Goal: Transaction & Acquisition: Purchase product/service

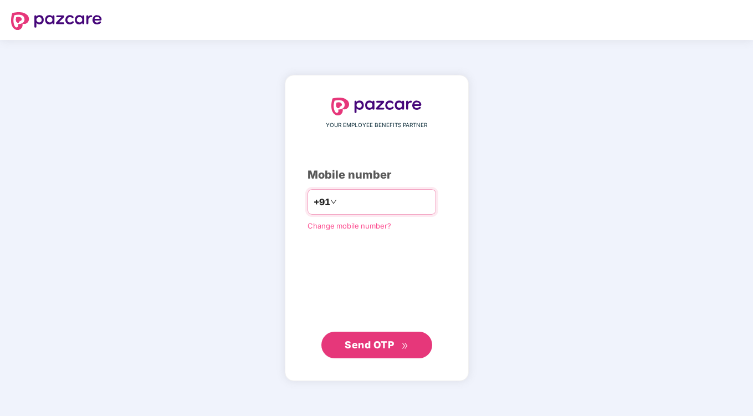
click at [367, 195] on input "number" at bounding box center [384, 202] width 91 height 18
type input "**********"
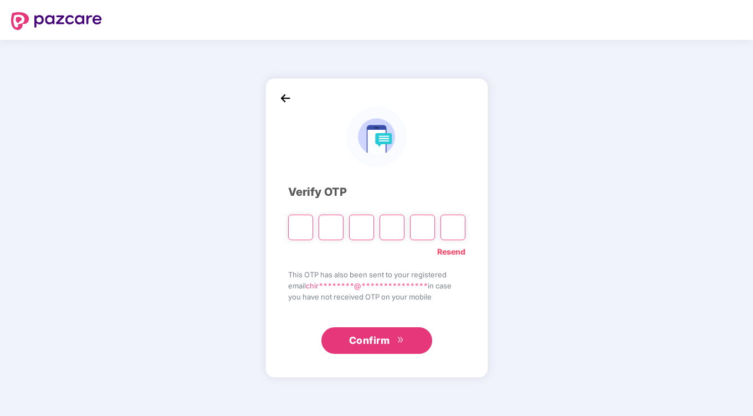
type input "*"
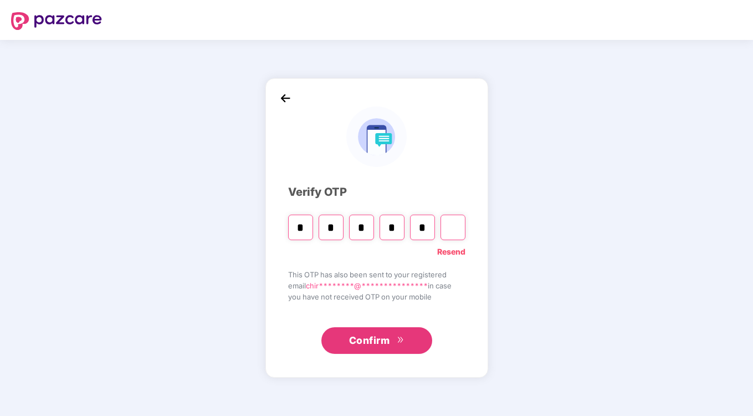
type input "*"
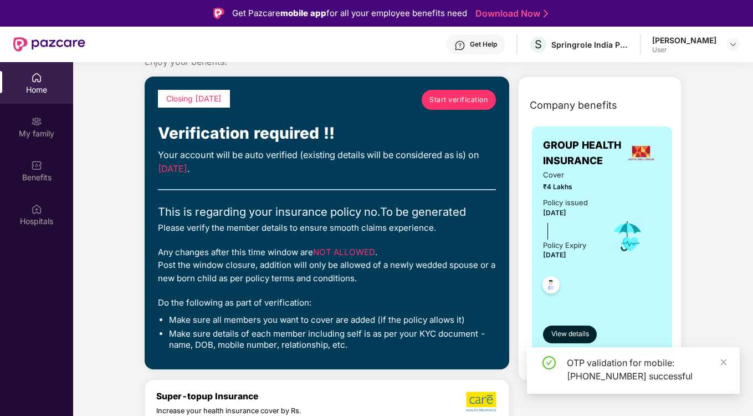
scroll to position [40, 0]
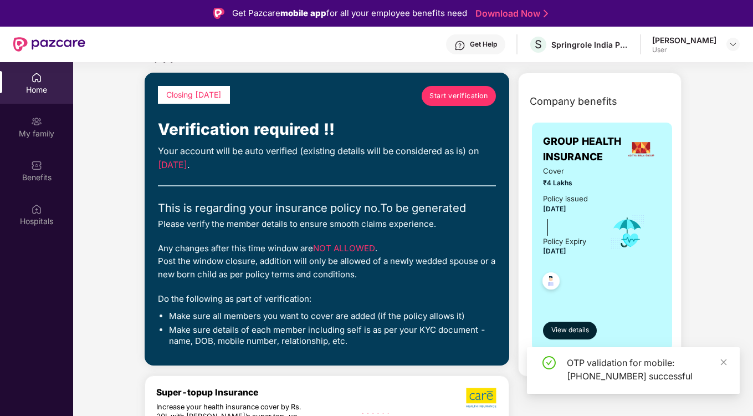
click at [461, 92] on span "Start verification" at bounding box center [458, 95] width 58 height 11
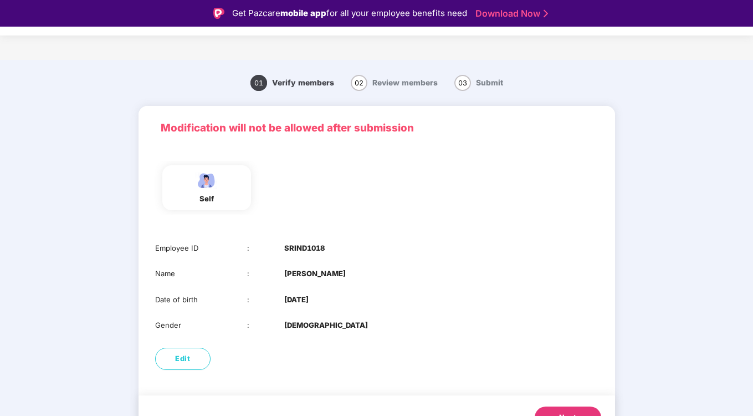
scroll to position [22, 0]
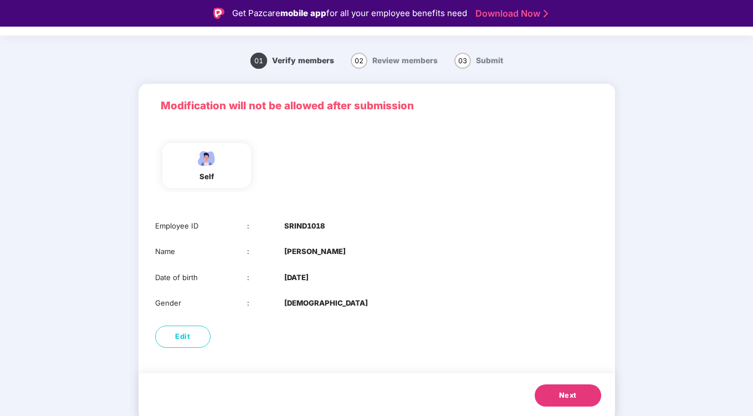
click at [553, 388] on button "Next" at bounding box center [568, 395] width 66 height 22
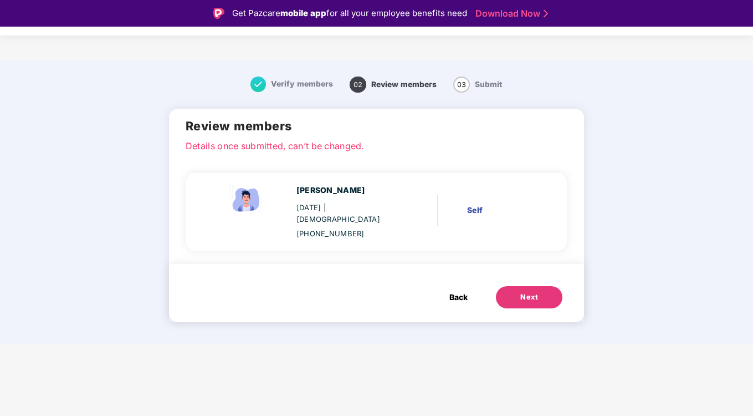
scroll to position [0, 0]
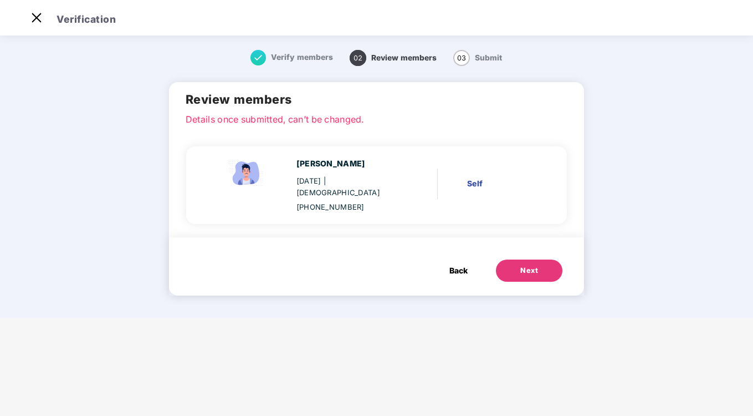
click at [515, 259] on button "Next" at bounding box center [529, 270] width 66 height 22
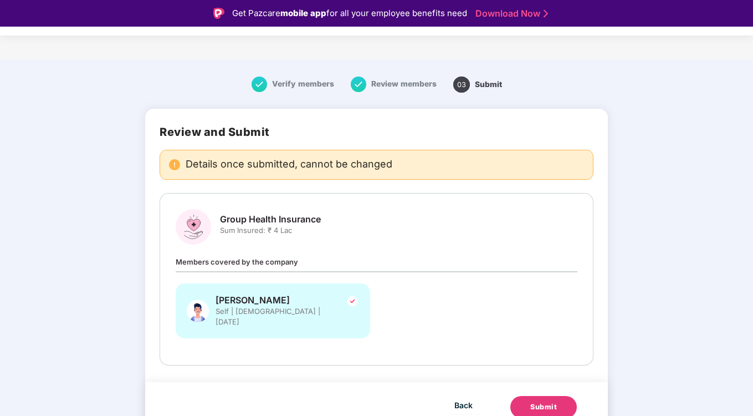
scroll to position [27, 0]
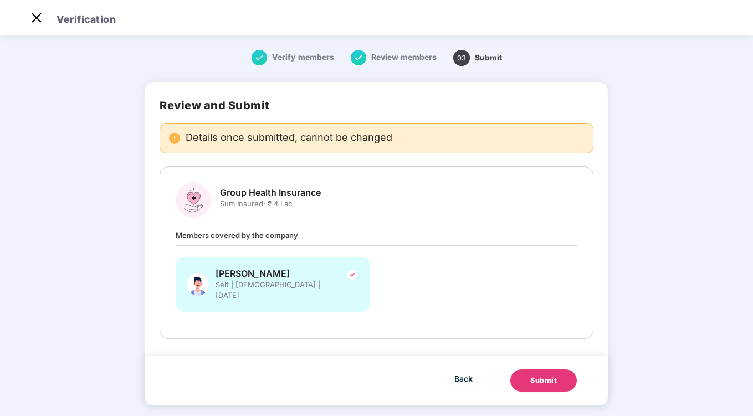
click at [224, 266] on div "Chirag Sethi Self | Male | 18 Apr 2003" at bounding box center [273, 284] width 194 height 55
click at [454, 371] on span "Back" at bounding box center [463, 378] width 18 height 14
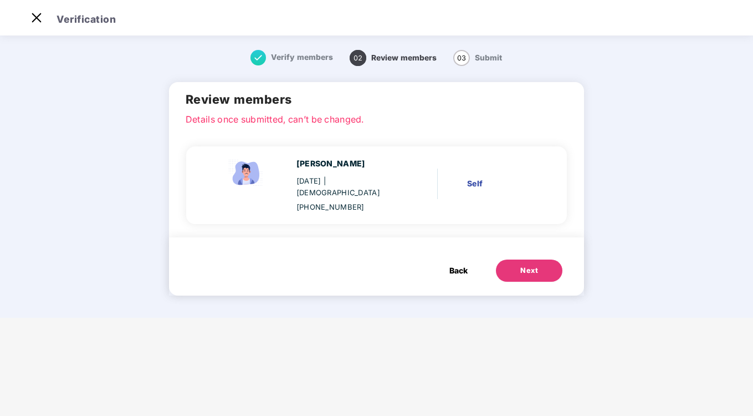
click at [351, 184] on span "| Male" at bounding box center [338, 186] width 84 height 21
click at [510, 262] on button "Next" at bounding box center [529, 270] width 66 height 22
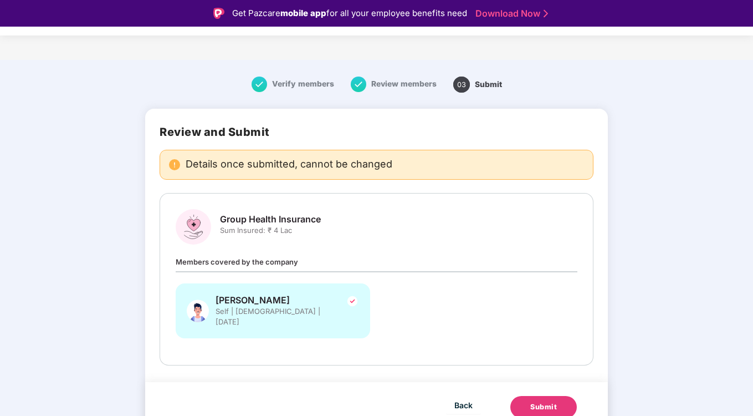
click at [526, 396] on button "Submit" at bounding box center [543, 407] width 66 height 22
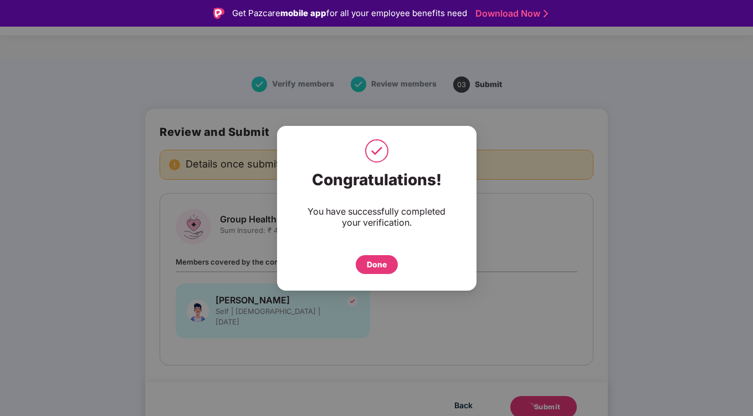
click at [374, 259] on div "Done" at bounding box center [377, 264] width 20 height 12
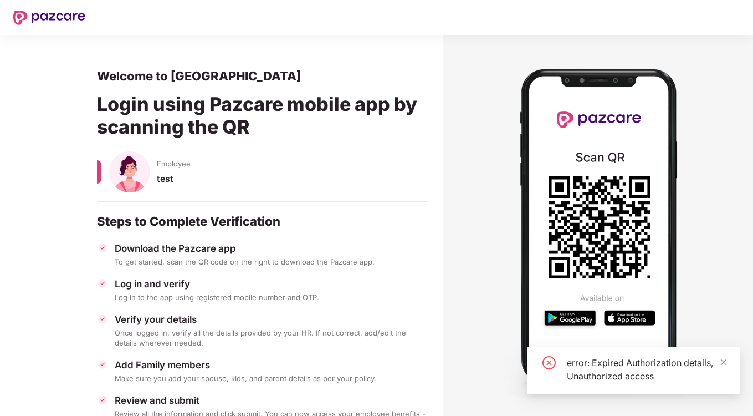
scroll to position [45, 0]
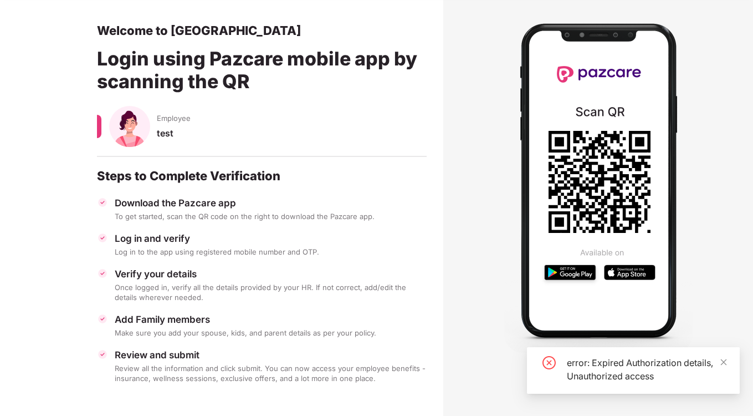
click at [728, 361] on div "error: Expired Authorization details, Unauthorized access" at bounding box center [633, 370] width 213 height 47
click at [725, 362] on icon "close" at bounding box center [724, 362] width 8 height 8
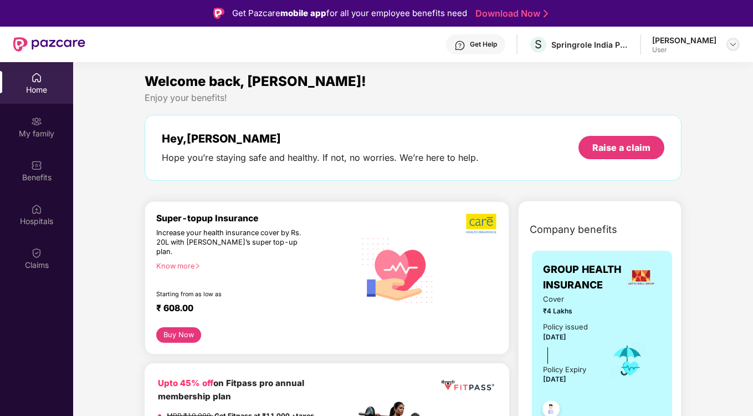
click at [727, 44] on div at bounding box center [733, 44] width 13 height 13
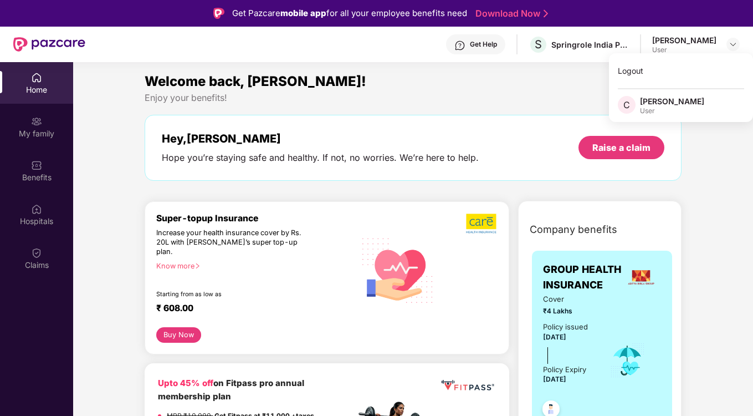
click at [725, 45] on div "[PERSON_NAME] User" at bounding box center [696, 44] width 88 height 19
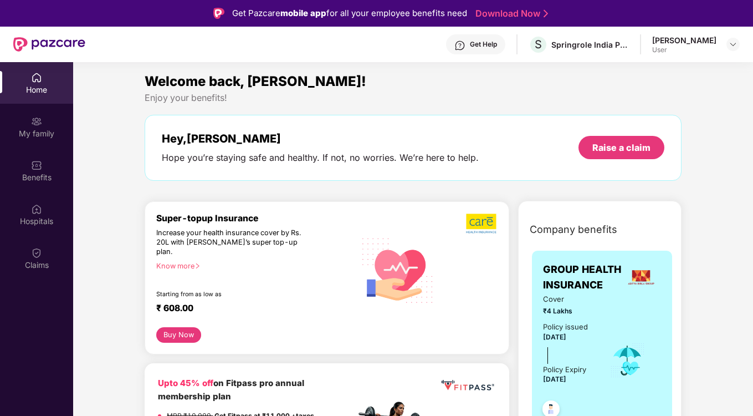
click at [502, 17] on link "Download Now" at bounding box center [509, 14] width 69 height 12
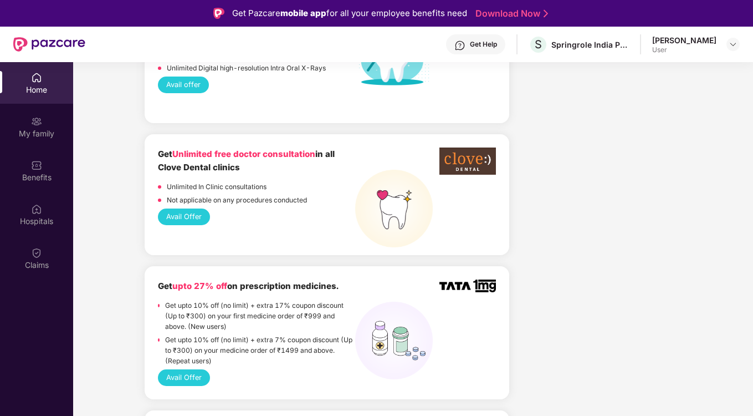
scroll to position [1015, 0]
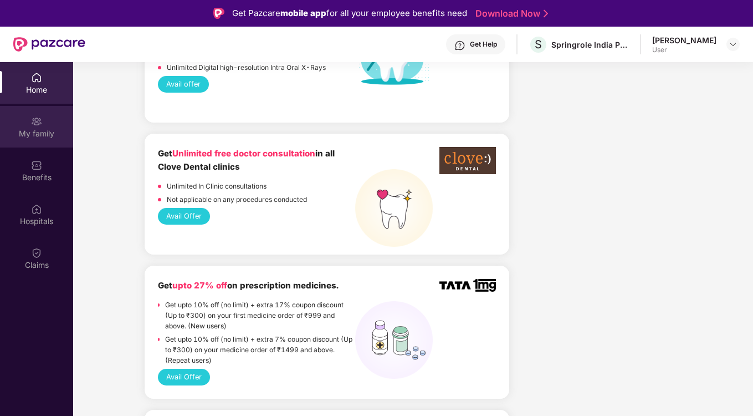
click at [38, 124] on img at bounding box center [36, 121] width 11 height 11
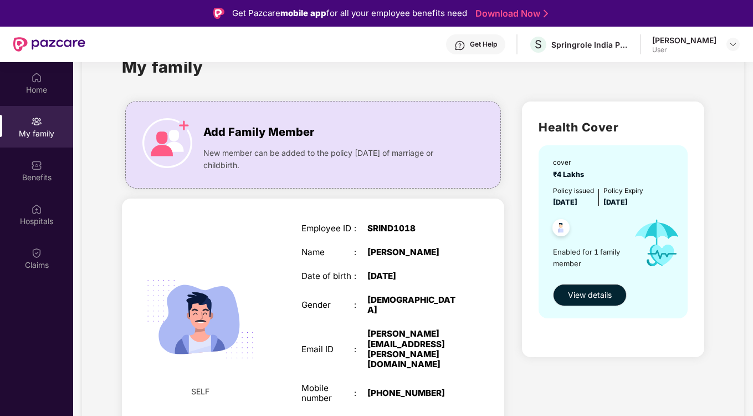
scroll to position [33, 0]
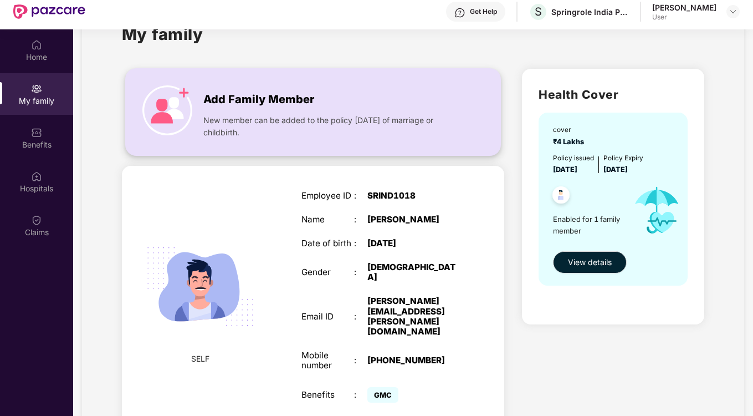
click at [175, 104] on img at bounding box center [167, 110] width 50 height 50
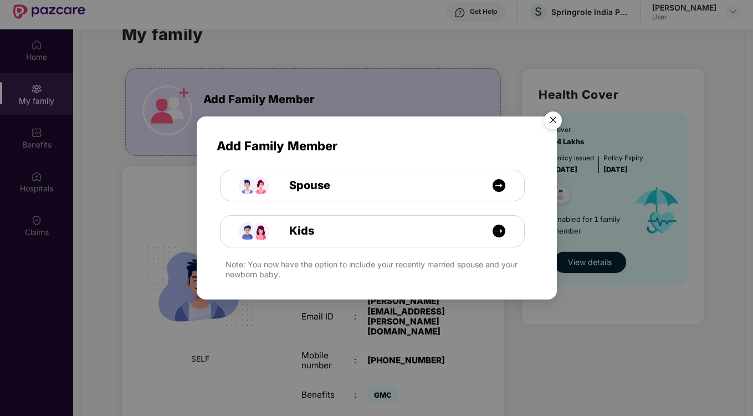
click at [391, 259] on div "Note: You now have the option to include your recently married spouse and your …" at bounding box center [381, 269] width 311 height 20
click at [548, 126] on img "Close" at bounding box center [553, 121] width 31 height 31
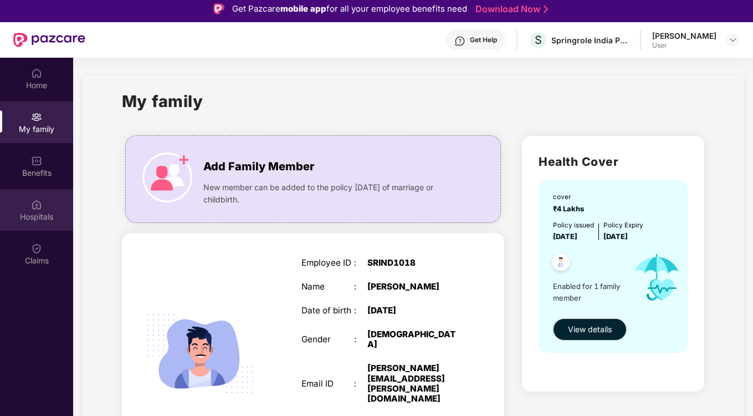
scroll to position [3, 0]
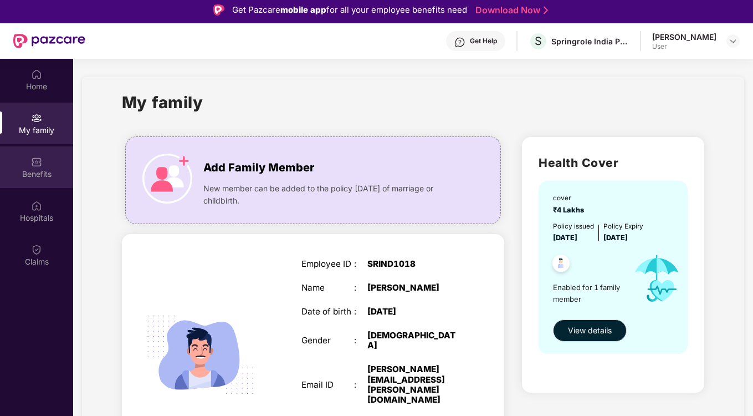
click at [38, 181] on div "Benefits" at bounding box center [36, 167] width 73 height 42
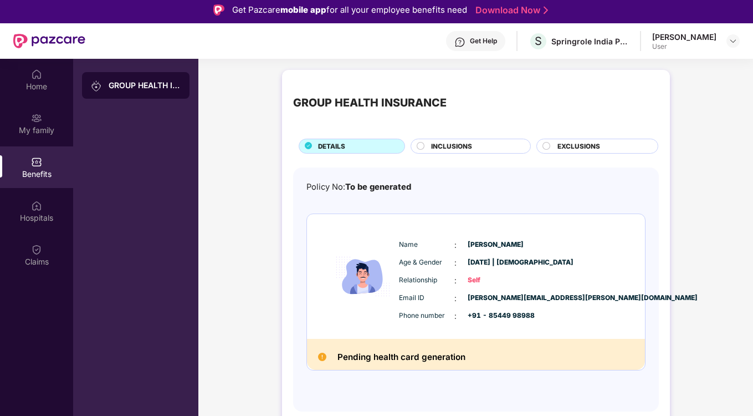
scroll to position [62, 0]
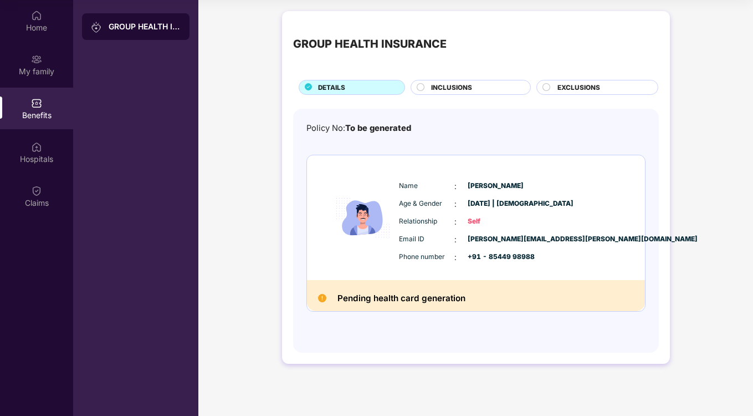
click at [386, 293] on h2 "Pending health card generation" at bounding box center [401, 298] width 128 height 14
click at [456, 86] on span "INCLUSIONS" at bounding box center [451, 88] width 41 height 10
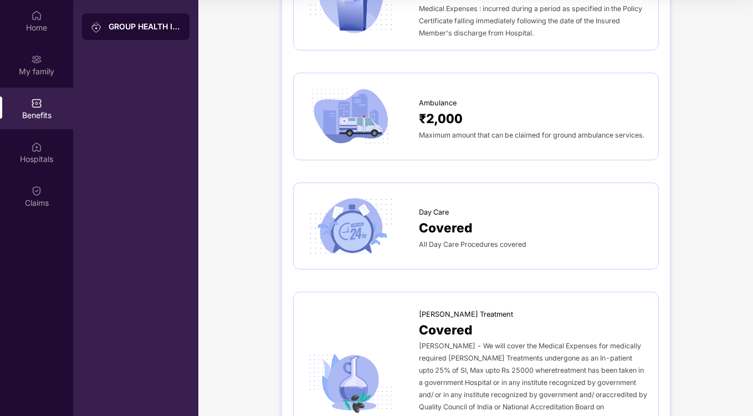
scroll to position [0, 0]
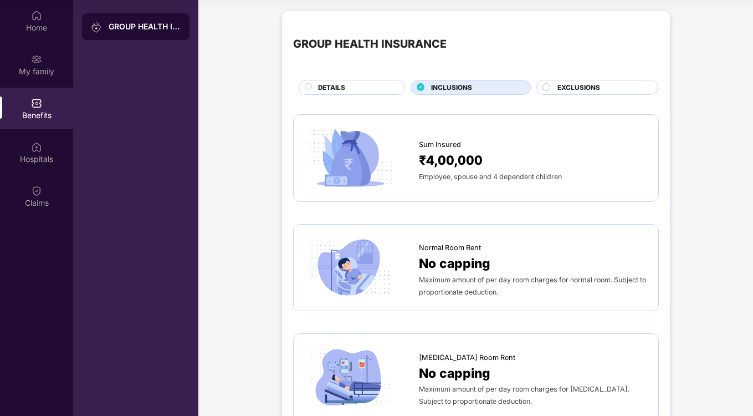
click at [562, 88] on span "EXCLUSIONS" at bounding box center [578, 88] width 43 height 10
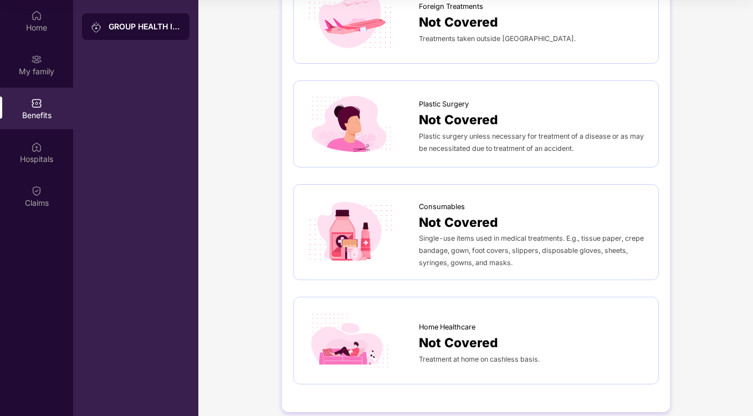
scroll to position [669, 0]
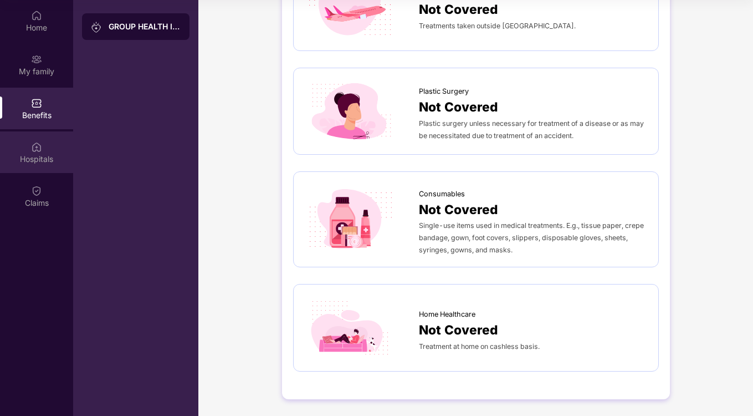
click at [21, 165] on div "Hospitals" at bounding box center [36, 152] width 73 height 42
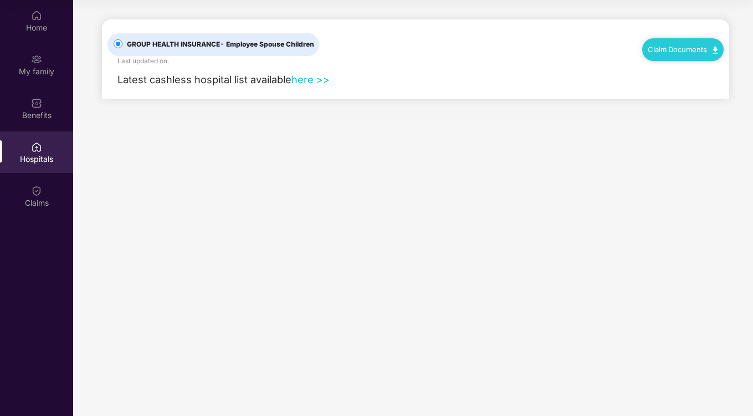
scroll to position [0, 0]
click at [317, 81] on link "here >>" at bounding box center [310, 79] width 38 height 12
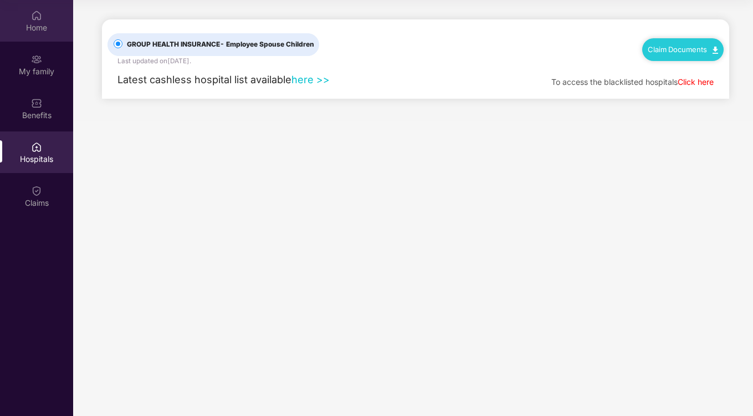
click at [35, 39] on div "Home" at bounding box center [36, 21] width 73 height 42
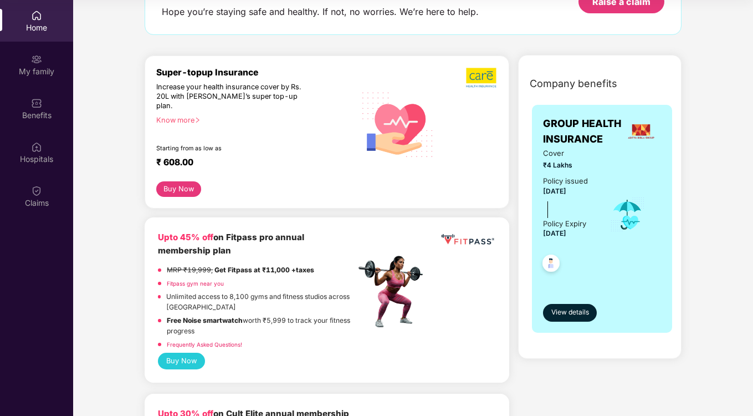
scroll to position [84, 0]
click at [566, 317] on span "View details" at bounding box center [570, 311] width 38 height 11
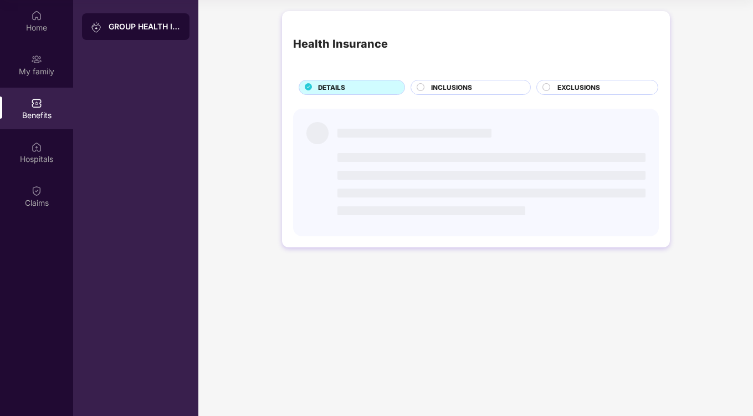
scroll to position [0, 0]
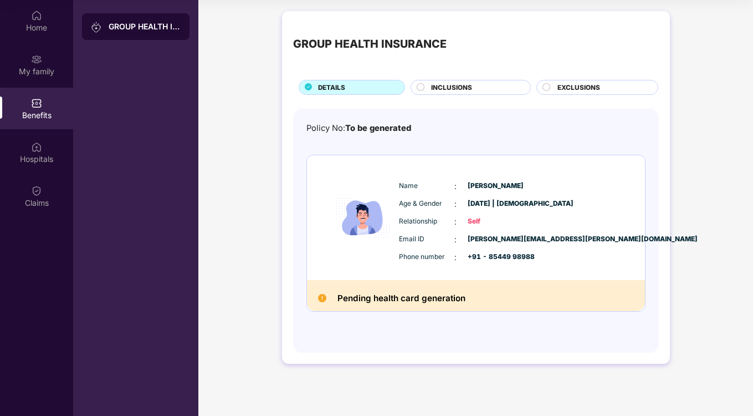
click at [454, 91] on span "INCLUSIONS" at bounding box center [451, 88] width 41 height 10
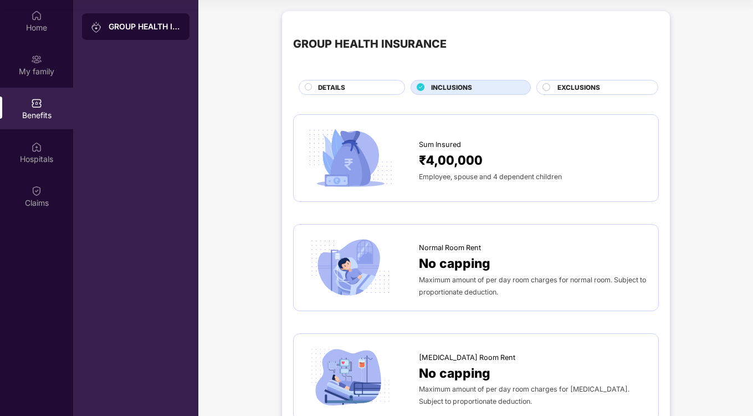
click at [452, 154] on span "₹4,00,000" at bounding box center [451, 160] width 64 height 20
click at [452, 169] on span "₹4,00,000" at bounding box center [451, 160] width 64 height 20
click at [49, 155] on div "Hospitals" at bounding box center [36, 159] width 73 height 11
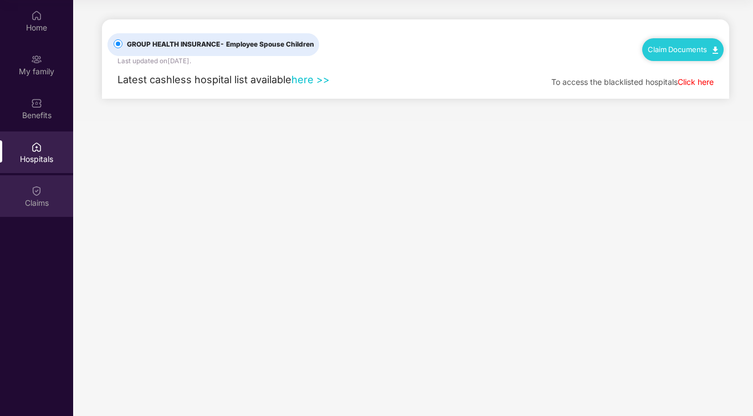
click at [41, 182] on div "Claims" at bounding box center [36, 196] width 73 height 42
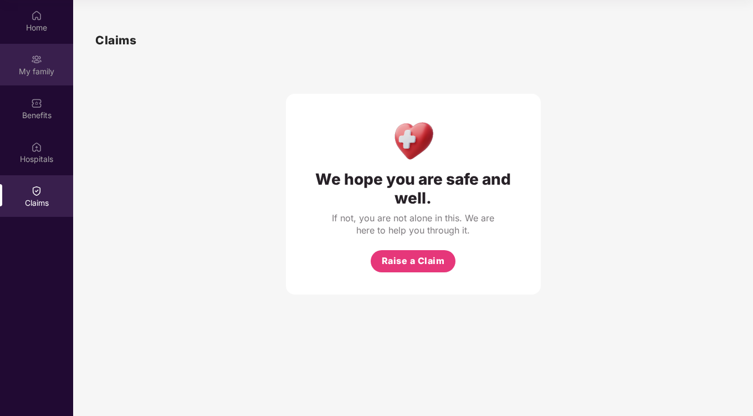
click at [49, 73] on div "My family" at bounding box center [36, 71] width 73 height 11
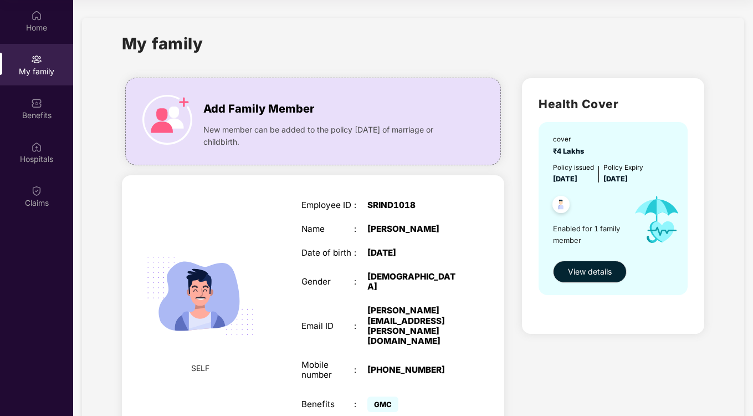
scroll to position [39, 0]
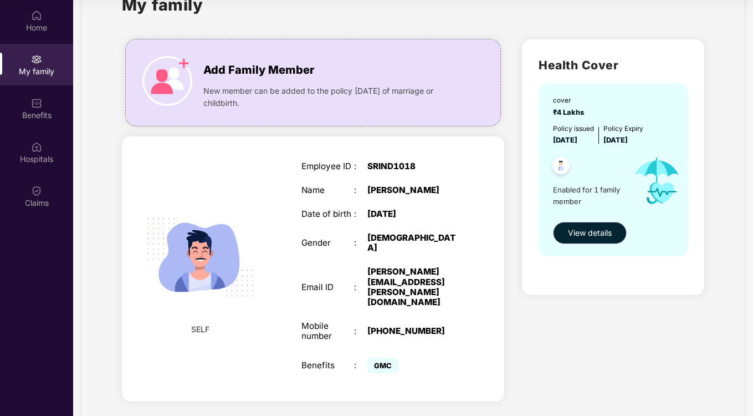
drag, startPoint x: 554, startPoint y: 130, endPoint x: 678, endPoint y: 142, distance: 125.3
click at [678, 142] on div "cover ₹4 Lakhs Policy issued [DATE] Policy Expiry [DATE] Enabled for 1 family m…" at bounding box center [613, 169] width 149 height 173
click at [21, 12] on div "Home" at bounding box center [36, 21] width 73 height 42
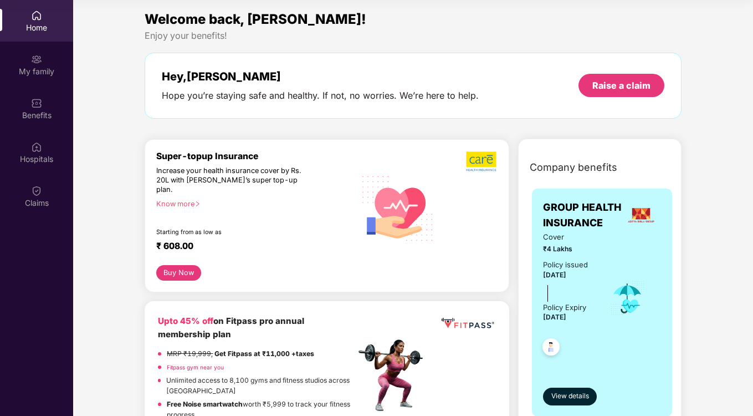
click at [171, 199] on div "Know more" at bounding box center [252, 203] width 192 height 8
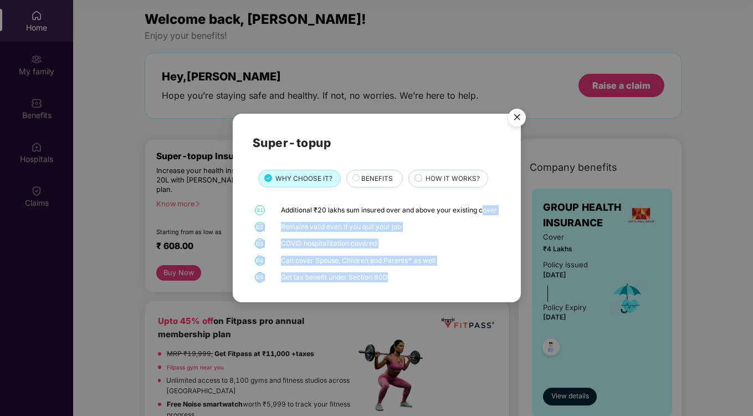
drag, startPoint x: 283, startPoint y: 212, endPoint x: 427, endPoint y: 299, distance: 168.5
click at [427, 299] on div "Super-topup WHY CHOOSE IT? BENEFITS HOW IT WORKS? 01 Additional ₹20 lakhs sum i…" at bounding box center [377, 208] width 288 height 188
click at [427, 273] on div "01 Additional ₹20 lakhs sum insured over and above your existing cover 02 Remai…" at bounding box center [377, 243] width 248 height 77
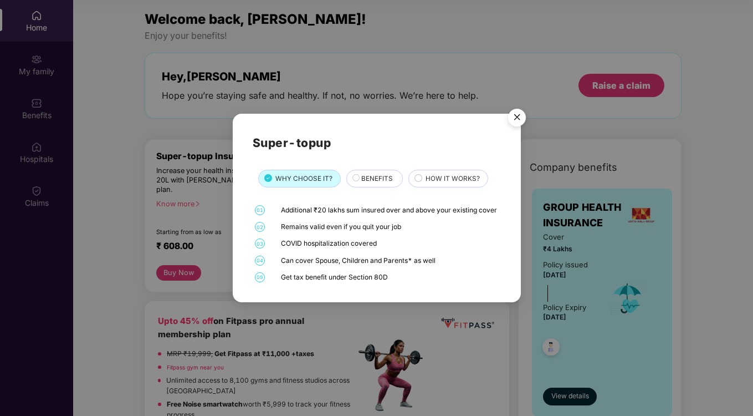
click at [519, 115] on img "Close" at bounding box center [517, 119] width 31 height 31
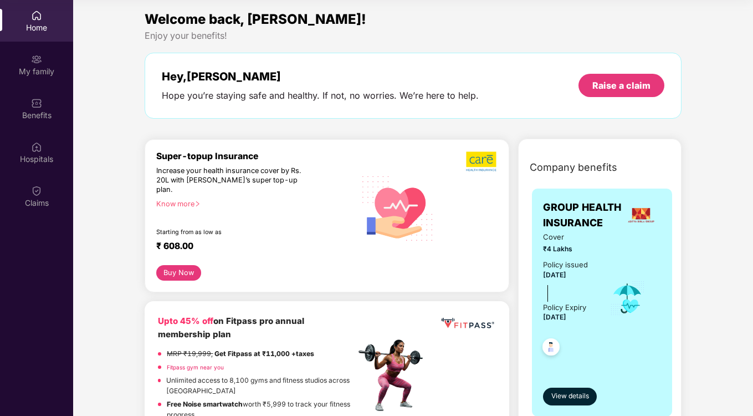
click at [171, 265] on button "Buy Now" at bounding box center [178, 273] width 45 height 16
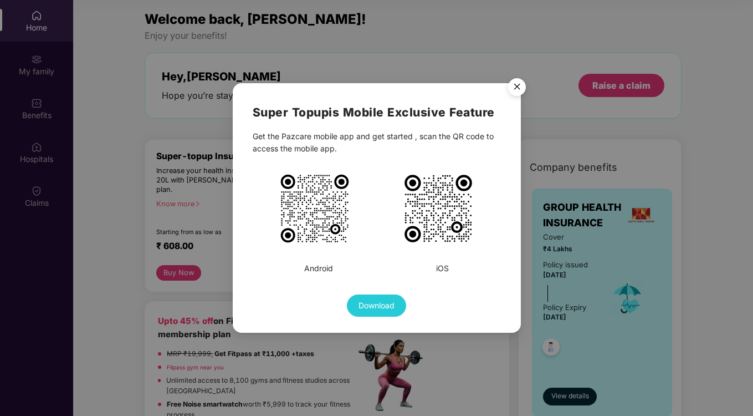
click at [390, 299] on span "Download" at bounding box center [377, 305] width 36 height 12
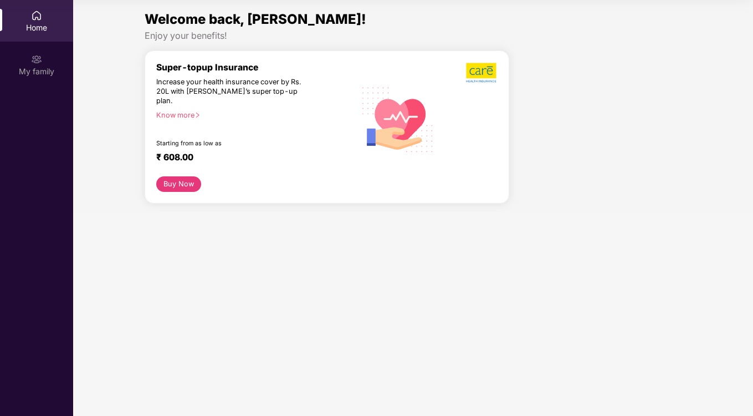
scroll to position [62, 0]
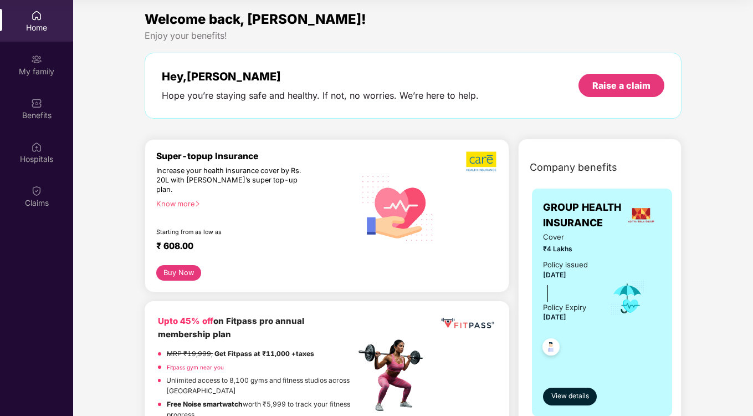
click at [186, 265] on button "Buy Now" at bounding box center [178, 273] width 45 height 16
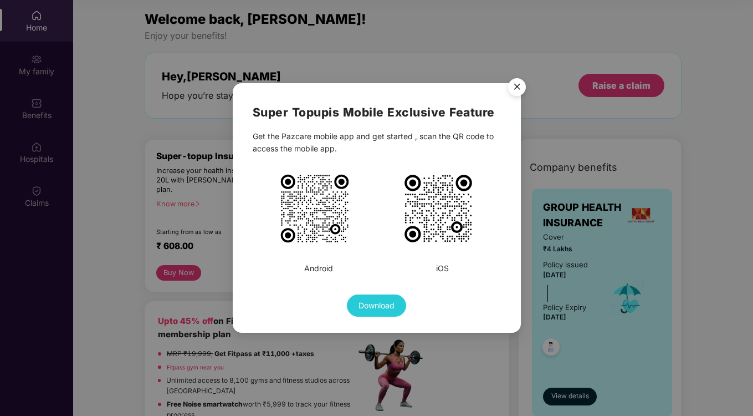
click at [452, 198] on img at bounding box center [438, 208] width 72 height 72
click at [437, 212] on img at bounding box center [438, 208] width 72 height 72
click at [511, 86] on img "Close" at bounding box center [517, 88] width 31 height 31
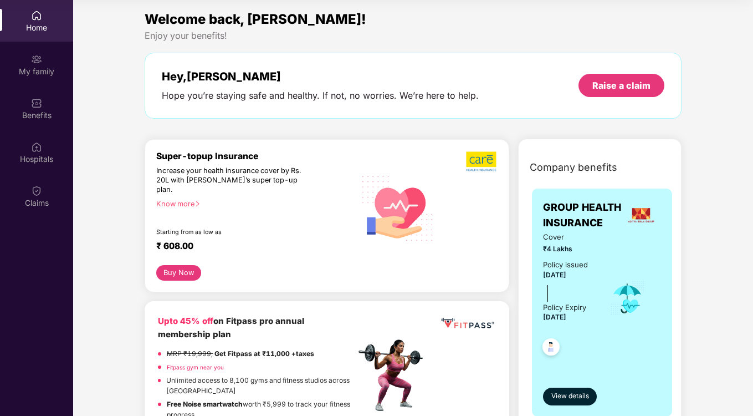
scroll to position [0, 0]
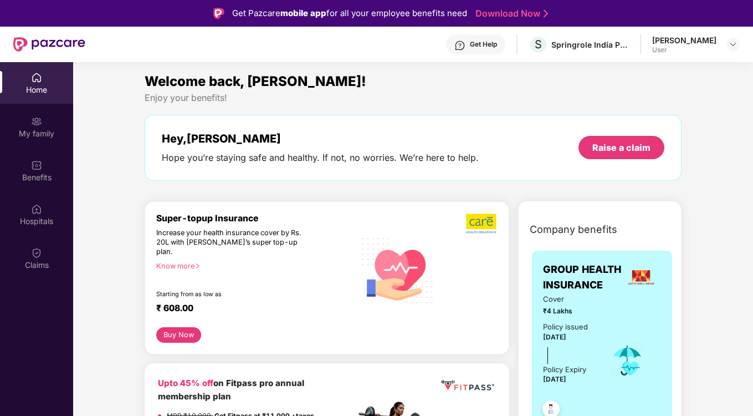
click at [493, 51] on div "Get Help" at bounding box center [475, 44] width 59 height 20
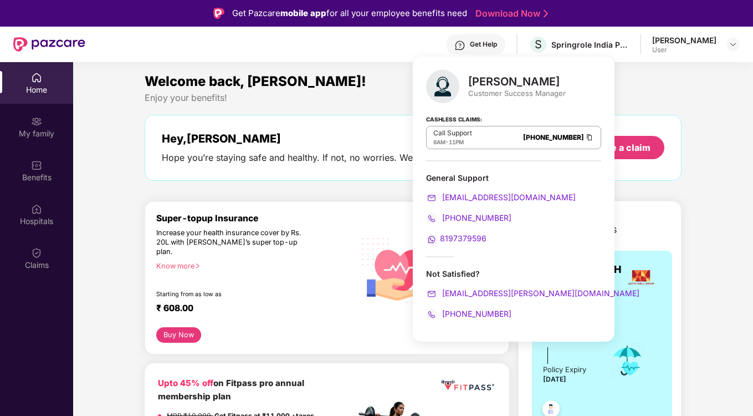
click at [449, 239] on span "8197379596" at bounding box center [463, 237] width 47 height 9
